Goal: Information Seeking & Learning: Compare options

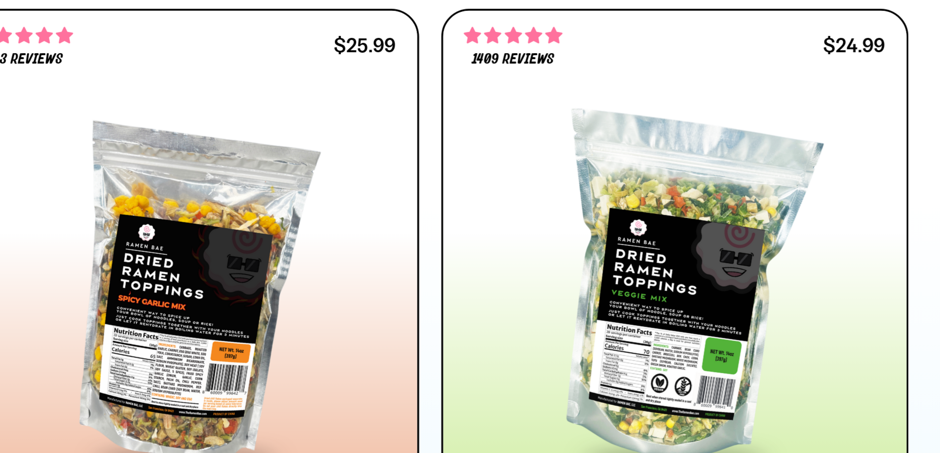
scroll to position [399, 0]
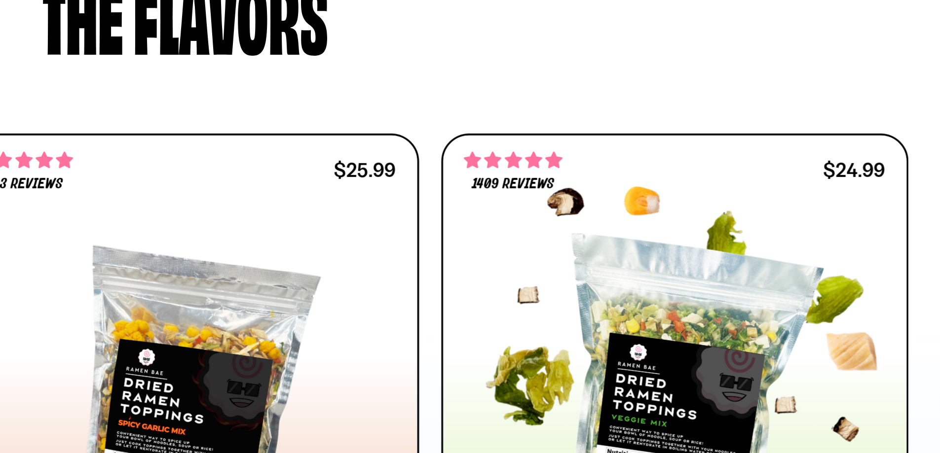
click at [769, 387] on div at bounding box center [731, 367] width 224 height 180
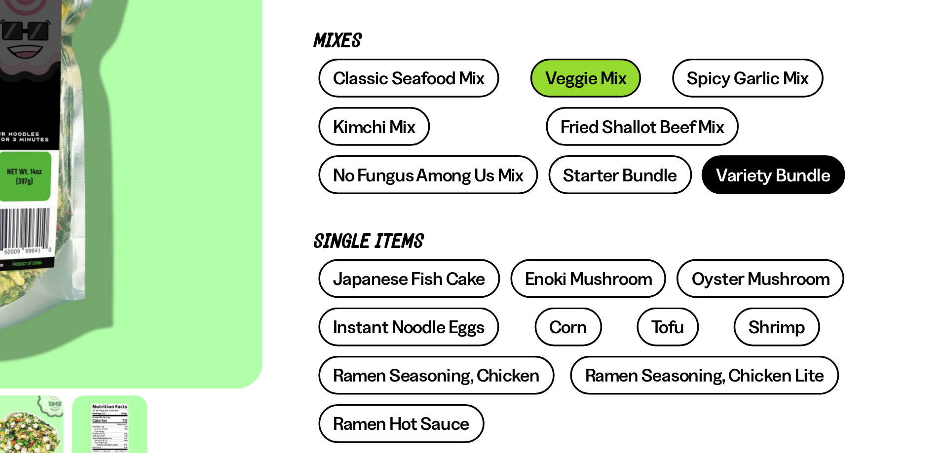
click at [765, 297] on link "Variety Bundle" at bounding box center [762, 294] width 82 height 22
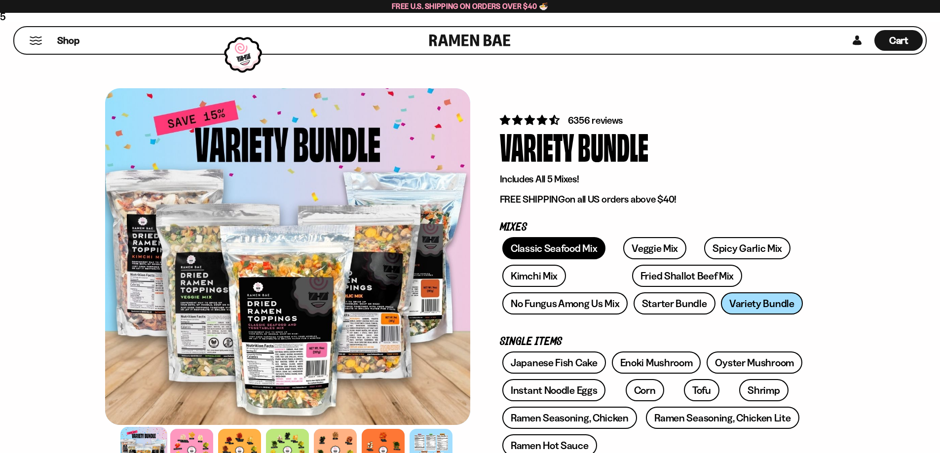
click at [555, 246] on link "Classic Seafood Mix" at bounding box center [553, 248] width 103 height 22
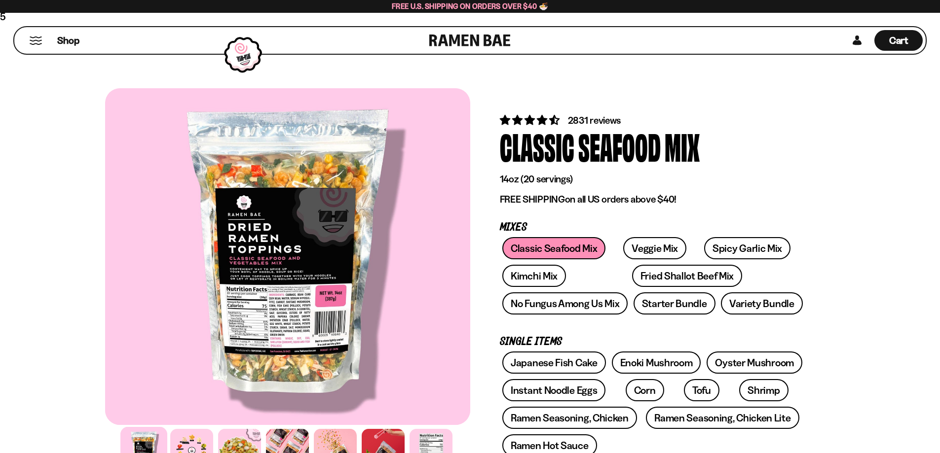
click at [317, 307] on div at bounding box center [287, 256] width 365 height 337
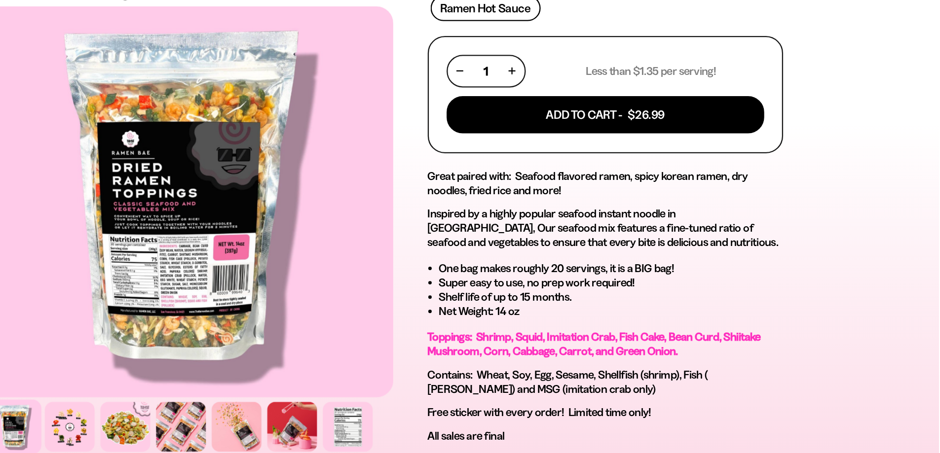
scroll to position [376, 0]
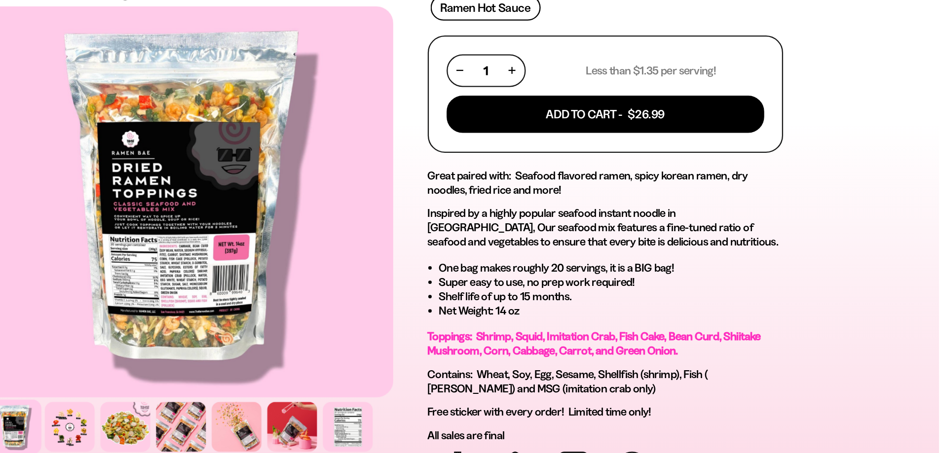
click at [362, 287] on div at bounding box center [287, 236] width 365 height 337
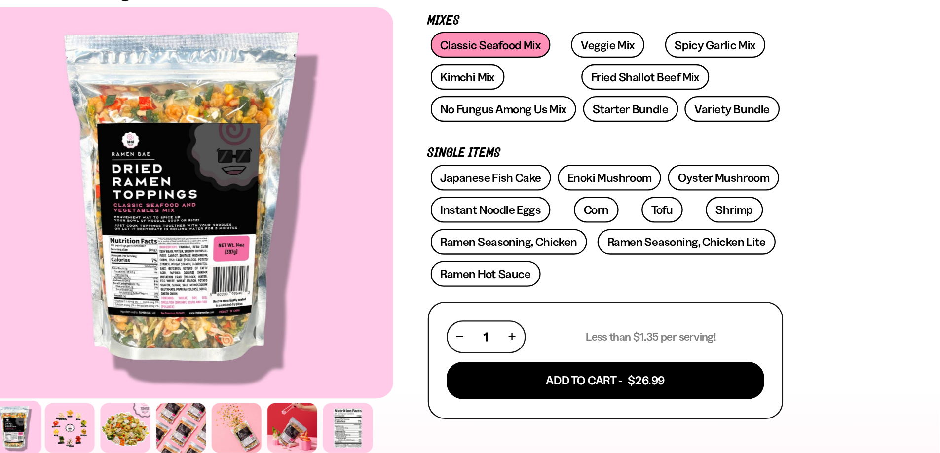
scroll to position [148, 0]
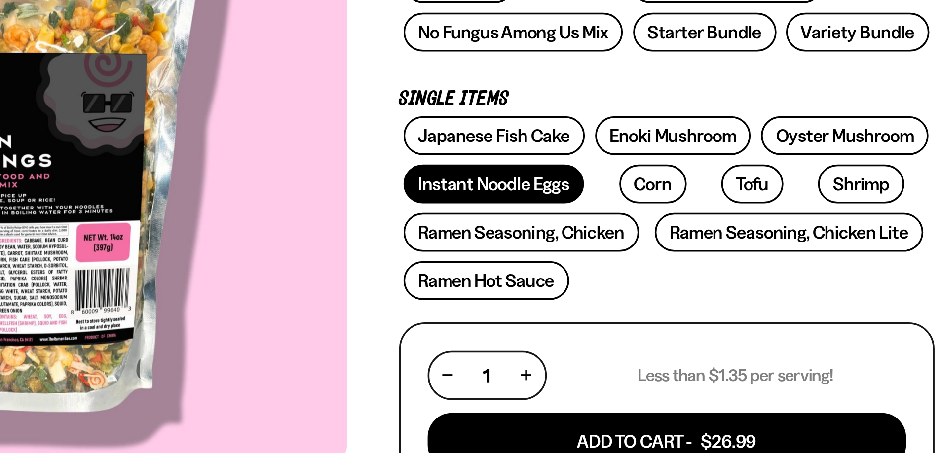
click at [514, 242] on link "Instant Noodle Eggs" at bounding box center [553, 242] width 103 height 22
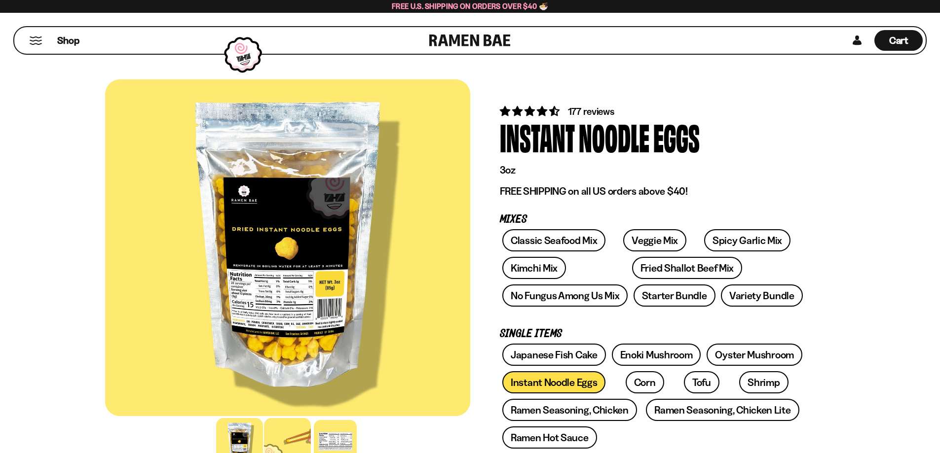
click at [290, 444] on div at bounding box center [287, 441] width 47 height 47
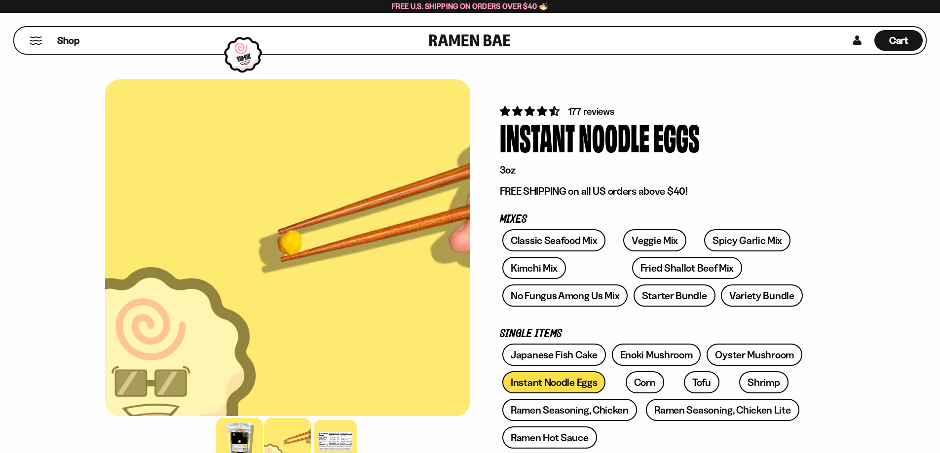
click at [239, 436] on div at bounding box center [239, 441] width 47 height 47
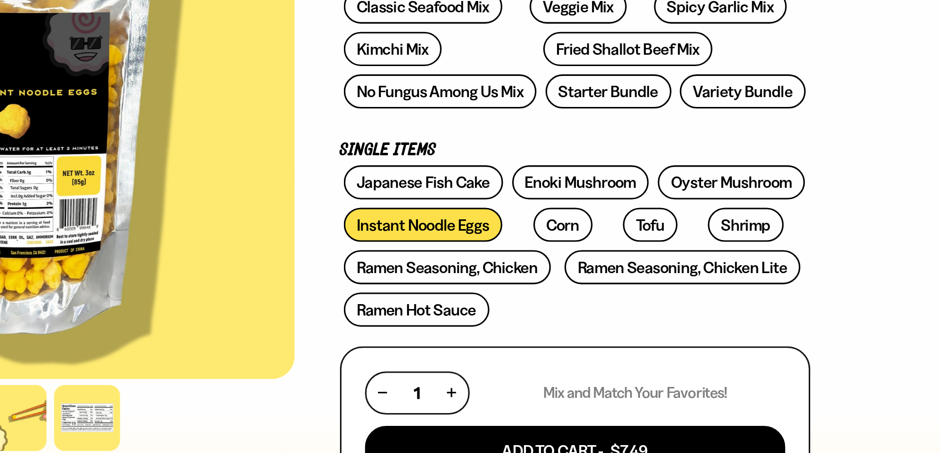
scroll to position [78, 0]
click at [739, 307] on link "Shrimp" at bounding box center [763, 304] width 49 height 22
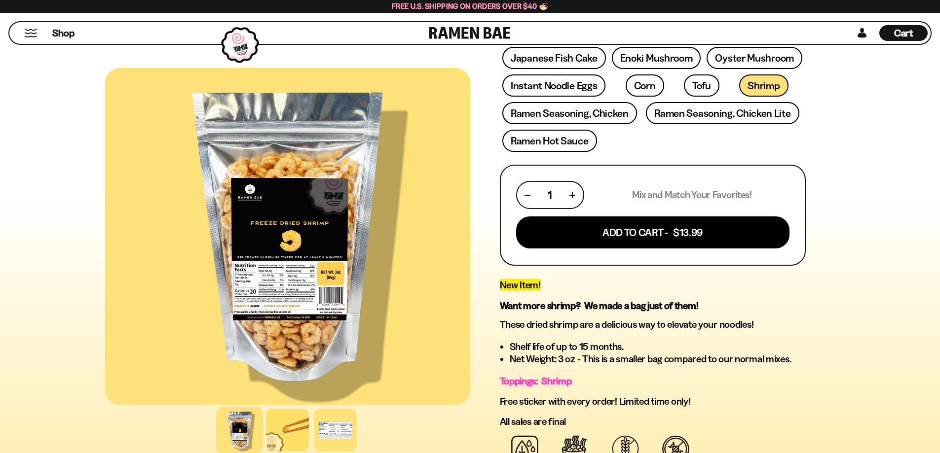
scroll to position [306, 0]
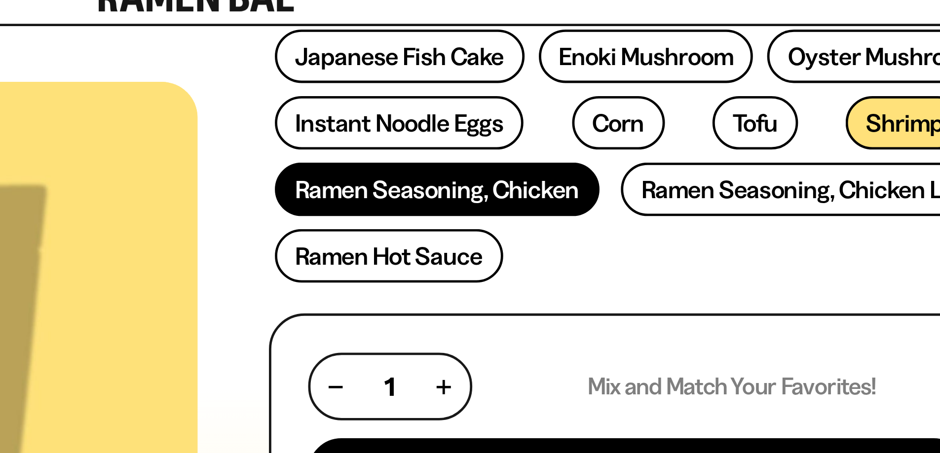
click at [572, 109] on link "Ramen Seasoning, Chicken" at bounding box center [569, 113] width 135 height 22
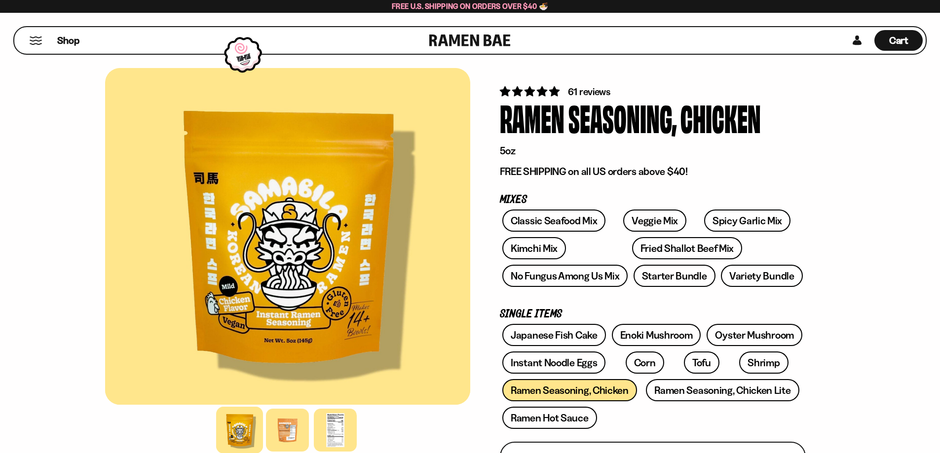
scroll to position [14, 0]
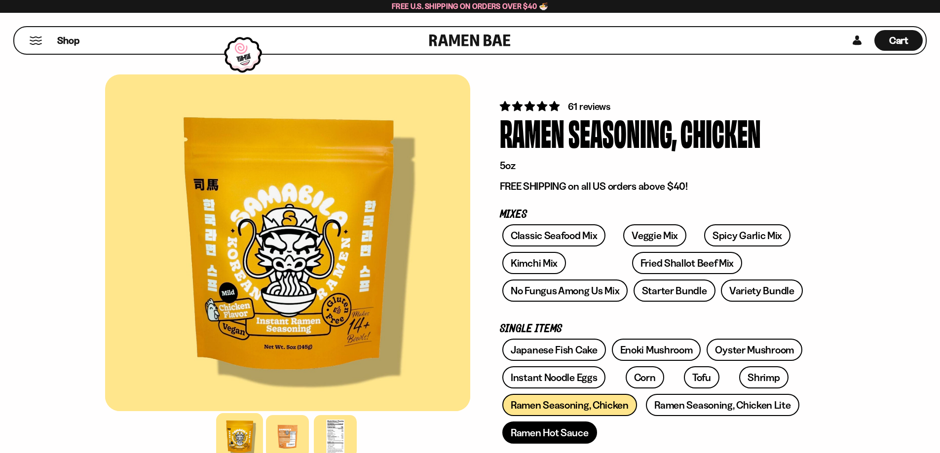
click at [556, 436] on link "Ramen Hot Sauce" at bounding box center [549, 433] width 95 height 22
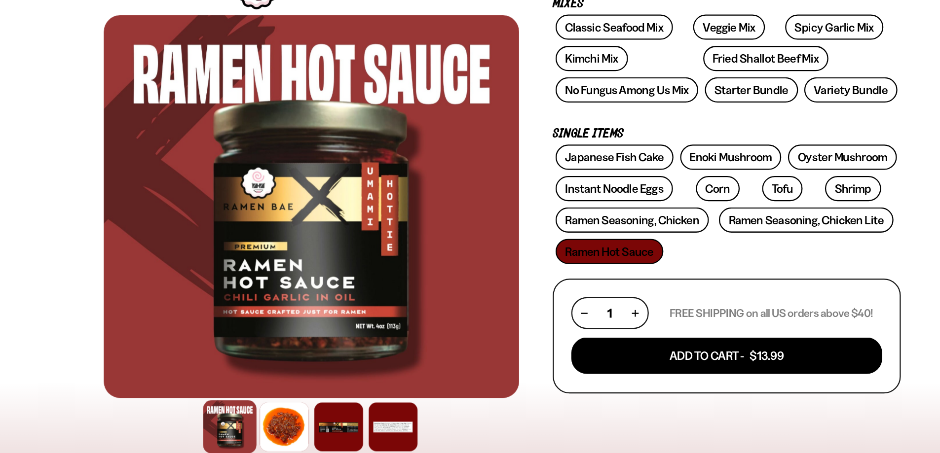
scroll to position [193, 0]
